Goal: Transaction & Acquisition: Purchase product/service

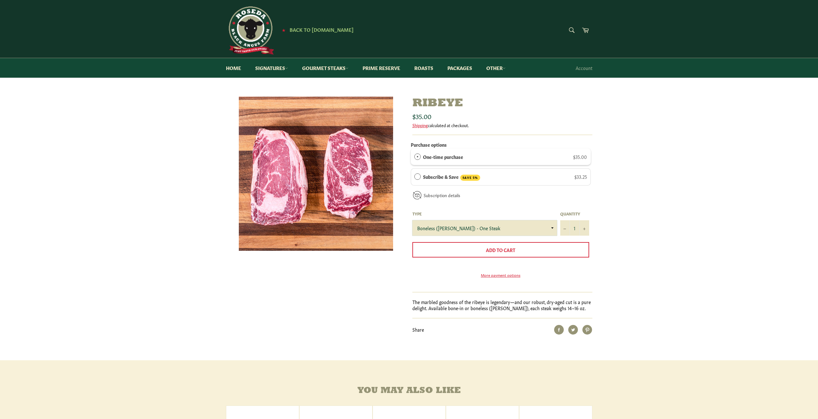
click at [489, 227] on select "Boneless ([PERSON_NAME]) - One Steak Bone-In - One Steak" at bounding box center [484, 228] width 145 height 15
click at [412, 221] on select "Boneless ([PERSON_NAME]) - One Steak Bone-In - One Steak" at bounding box center [484, 228] width 145 height 15
click at [476, 228] on select "Boneless ([PERSON_NAME]) - One Steak Bone-In - One Steak" at bounding box center [484, 228] width 145 height 15
click at [412, 221] on select "Boneless ([PERSON_NAME]) - One Steak Bone-In - One Steak" at bounding box center [484, 228] width 145 height 15
click at [476, 230] on select "Boneless ([PERSON_NAME]) - One Steak Bone-In - One Steak" at bounding box center [484, 228] width 145 height 15
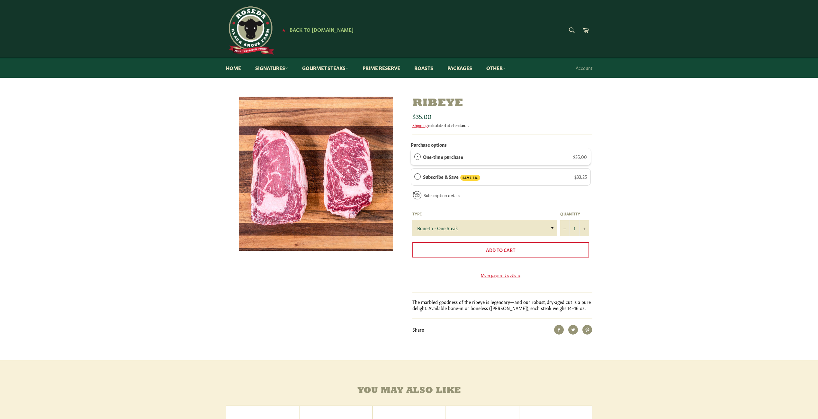
select select "Bone-In - One Steak"
click at [412, 221] on select "Boneless ([PERSON_NAME]) - One Steak Bone-In - One Steak" at bounding box center [484, 228] width 145 height 15
